Goal: Information Seeking & Learning: Learn about a topic

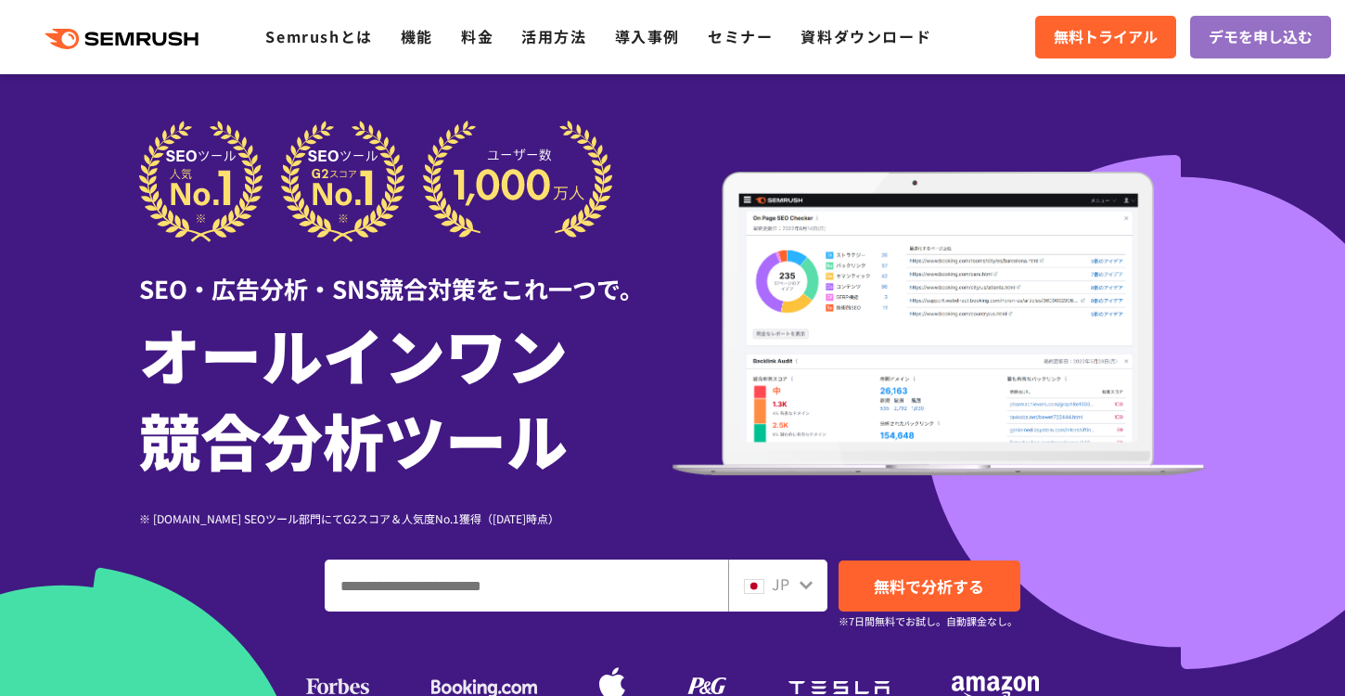
scroll to position [58, 0]
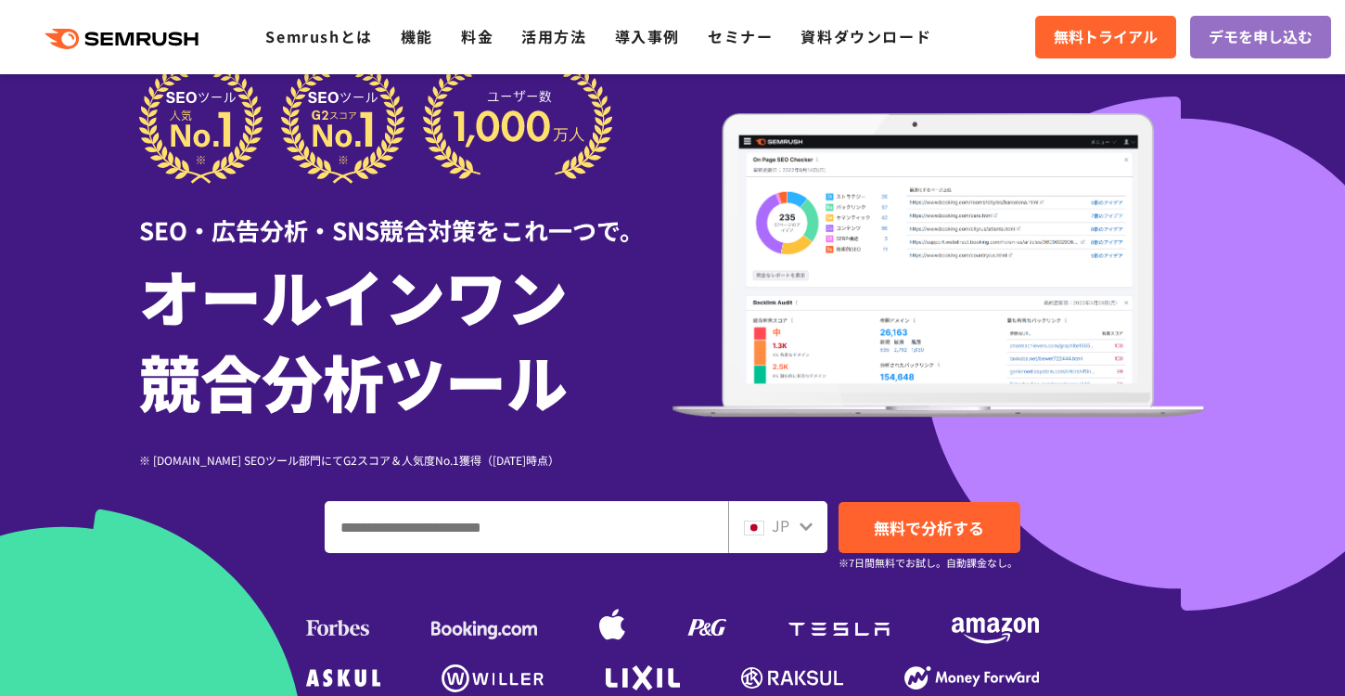
click at [448, 563] on div "SEO・広告分析・SNS競合対策をこれ一つで。 オールインワン 競合分析ツール ※ [DOMAIN_NAME] SEOツール部門にてG2スコア＆人気度No.1…" at bounding box center [672, 379] width 1067 height 635
click at [457, 525] on input "ドメイン、キーワードまたはURLを入力してください" at bounding box center [527, 527] width 402 height 50
type input "*"
type input "****"
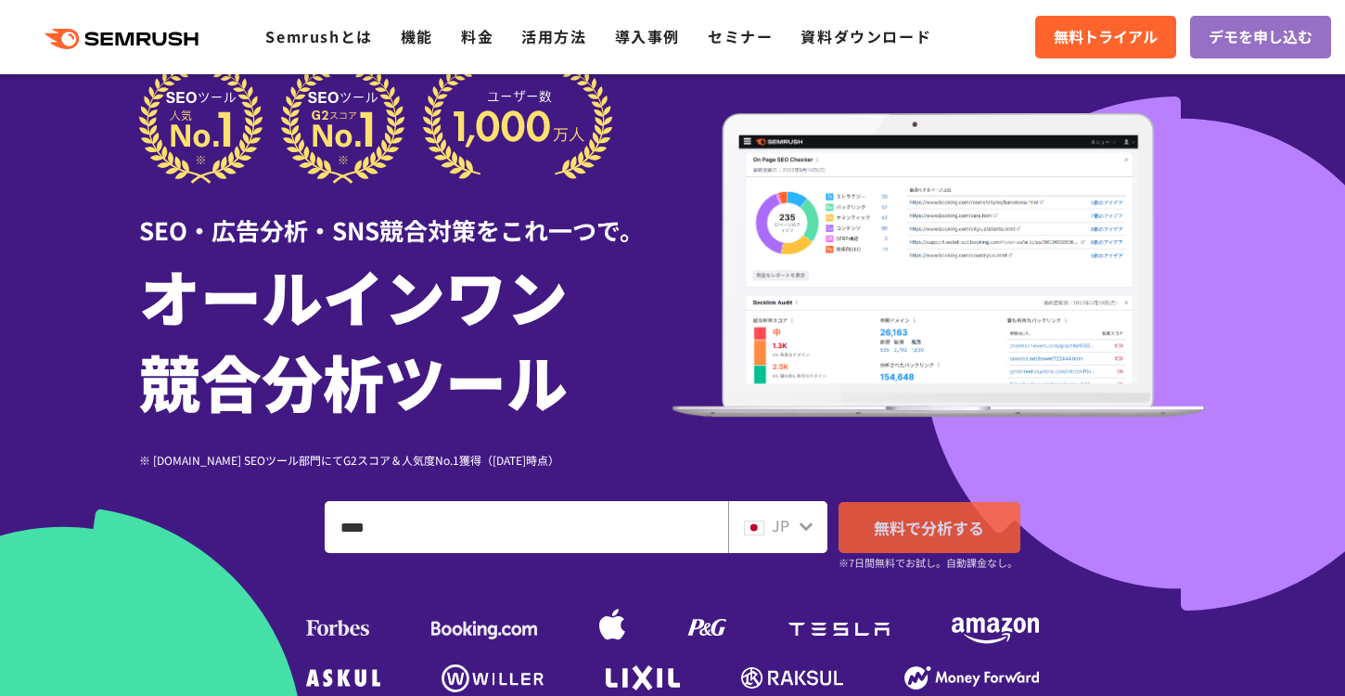
click at [899, 526] on span "無料で分析する" at bounding box center [929, 527] width 110 height 23
